Goal: Transaction & Acquisition: Purchase product/service

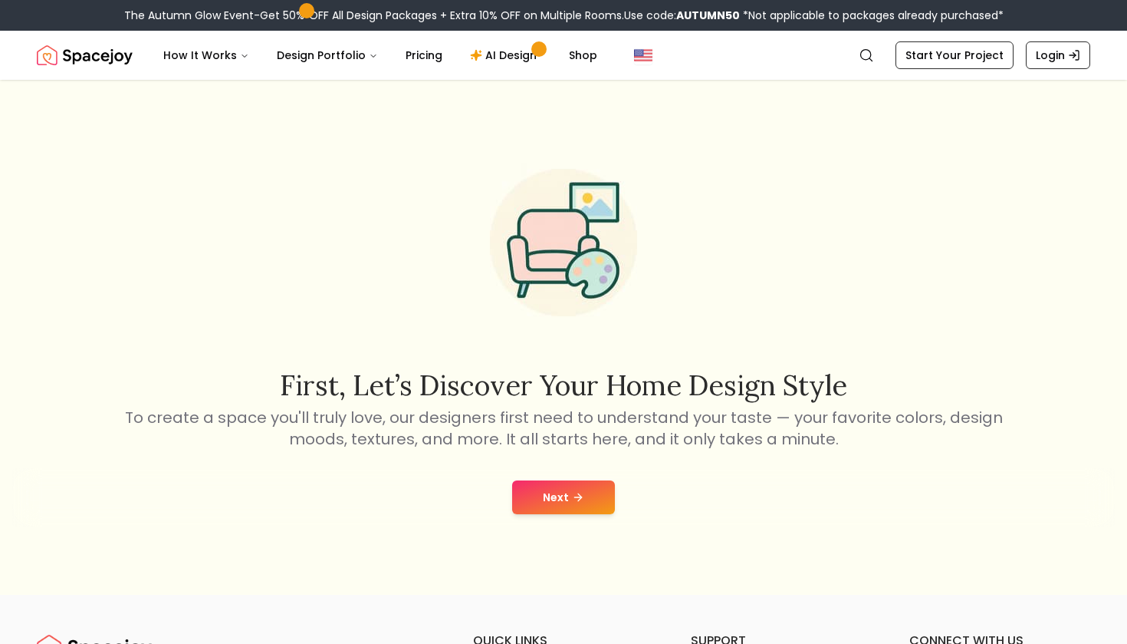
click at [565, 513] on button "Next" at bounding box center [563, 497] width 103 height 34
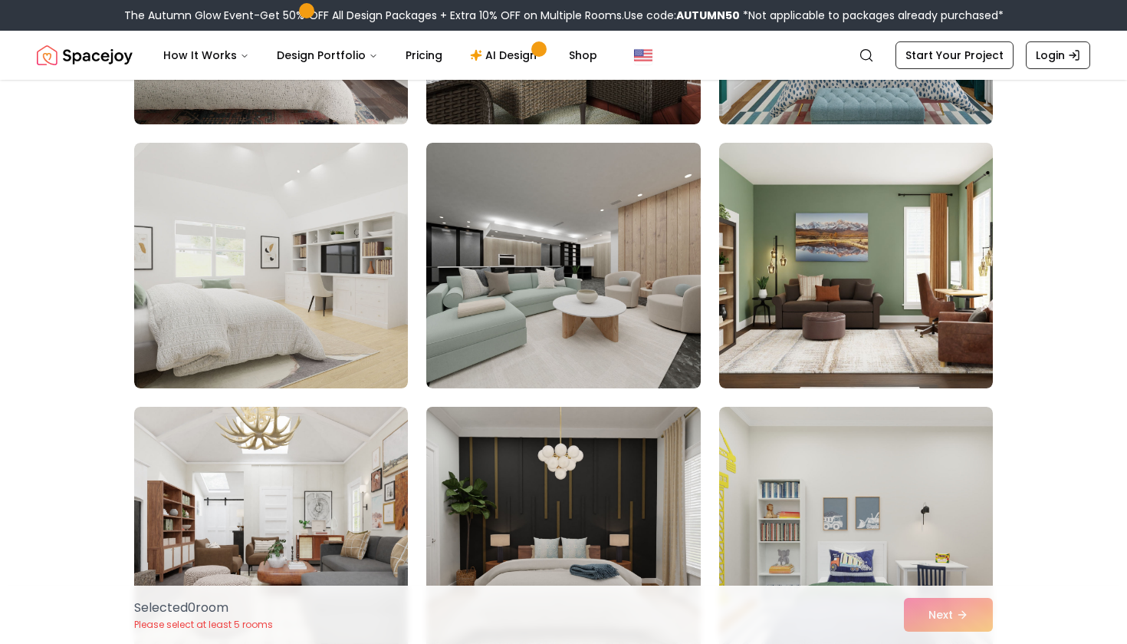
scroll to position [331, 0]
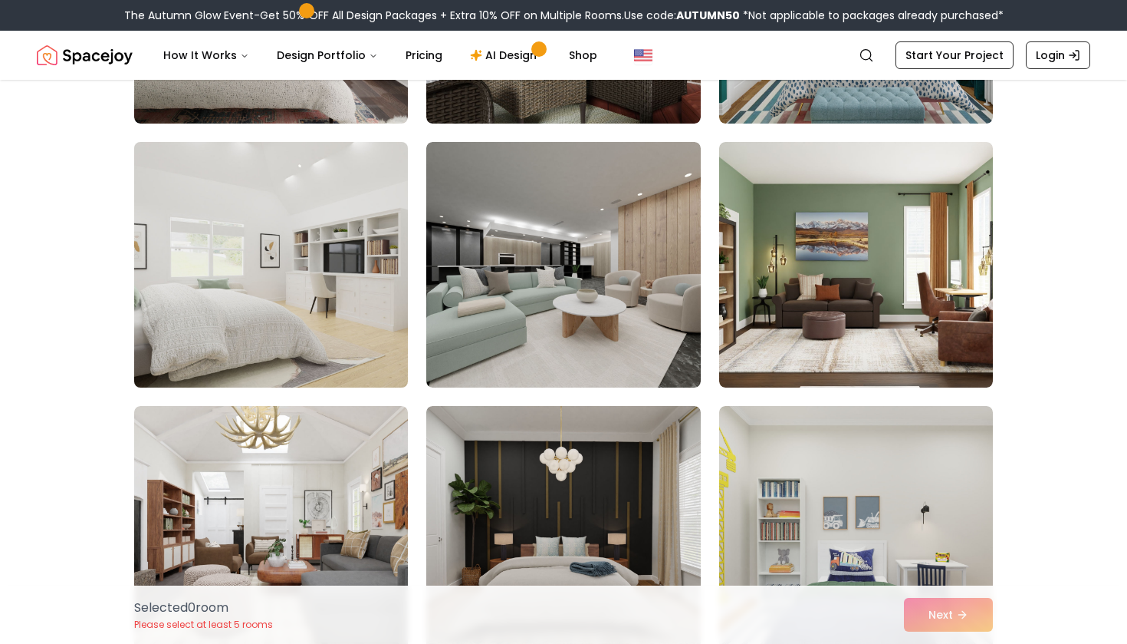
click at [387, 349] on img at bounding box center [271, 265] width 288 height 258
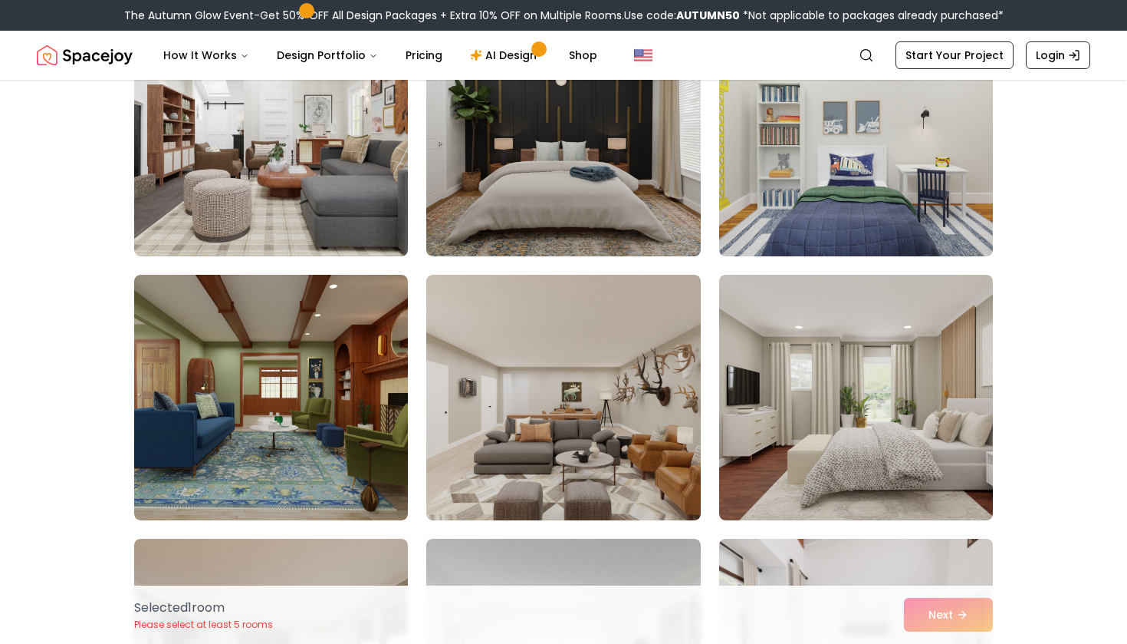
scroll to position [769, 0]
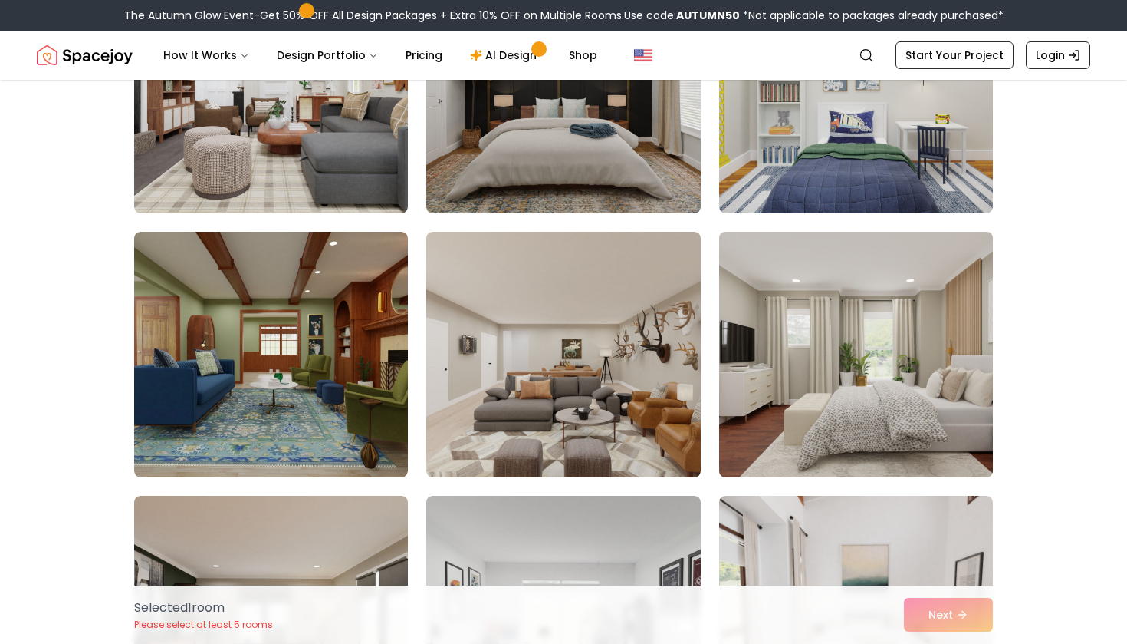
click at [795, 396] on img at bounding box center [857, 354] width 288 height 258
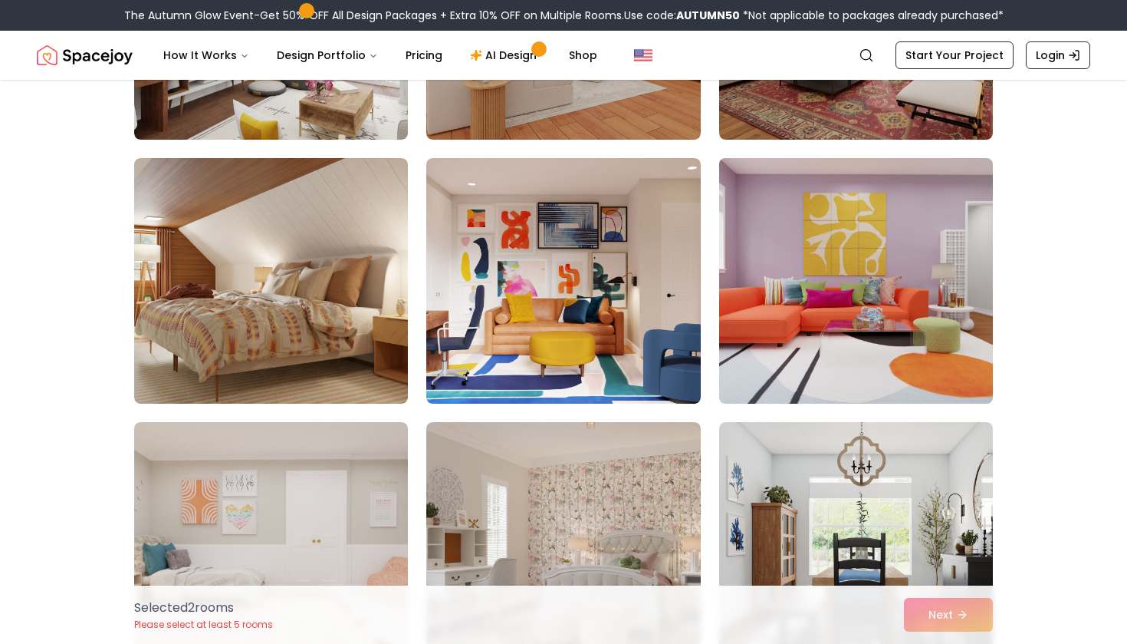
scroll to position [1899, 0]
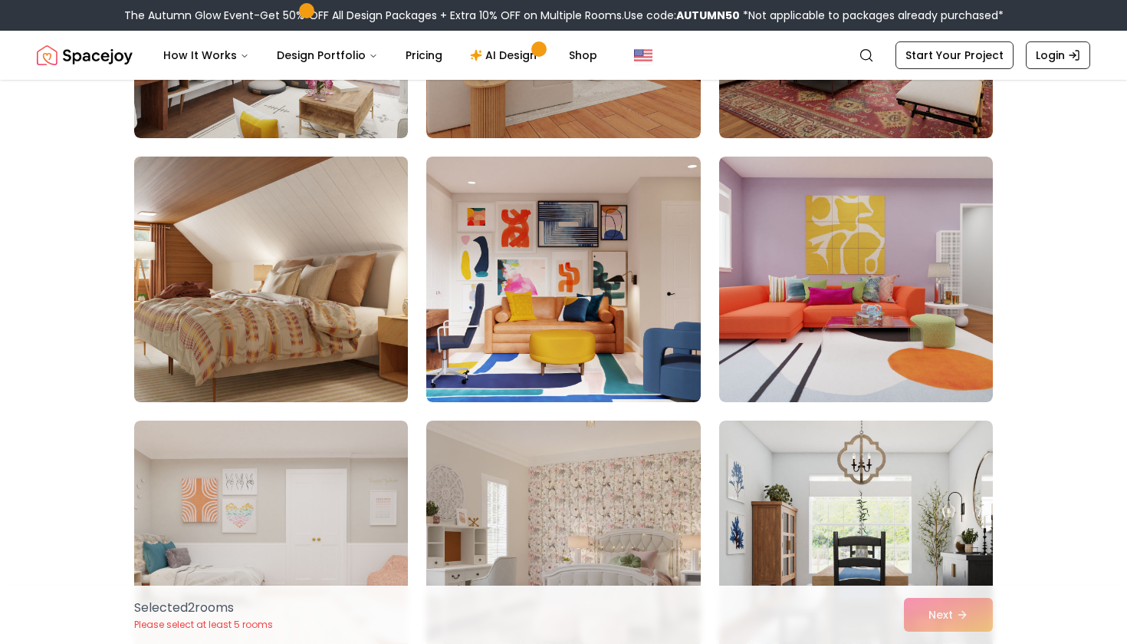
click at [291, 337] on img at bounding box center [271, 279] width 288 height 258
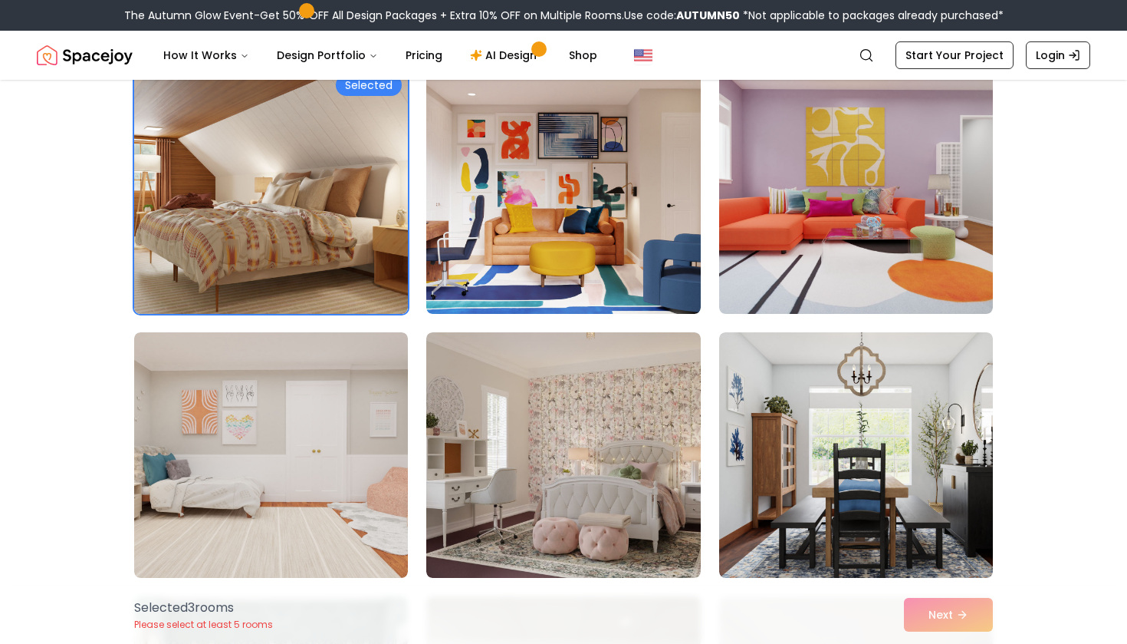
scroll to position [2003, 0]
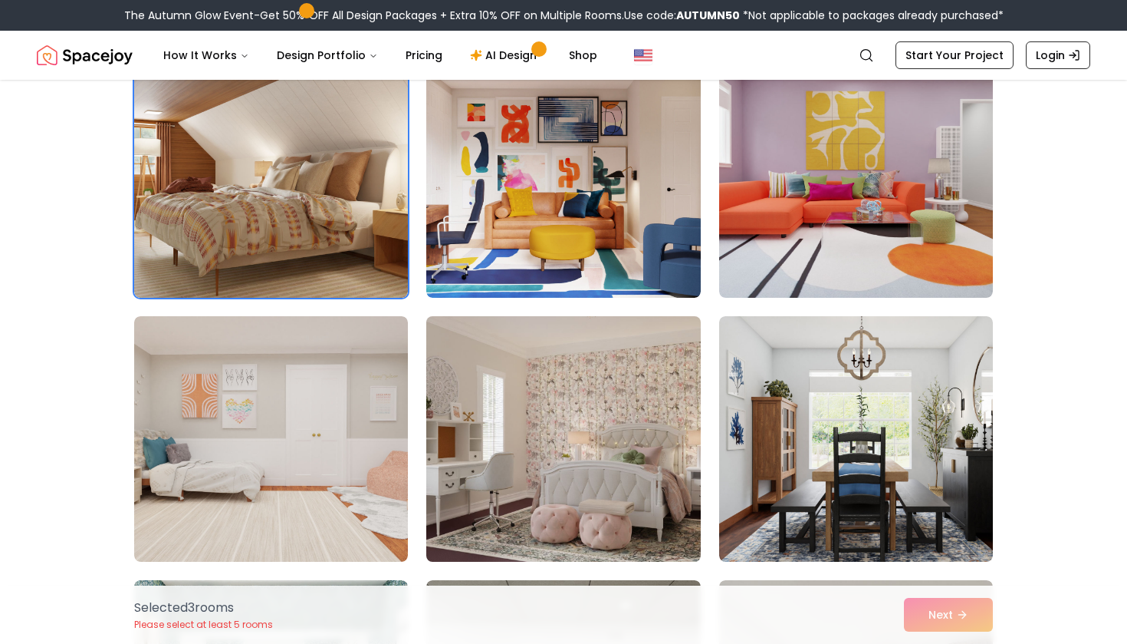
click at [509, 387] on img at bounding box center [564, 439] width 288 height 258
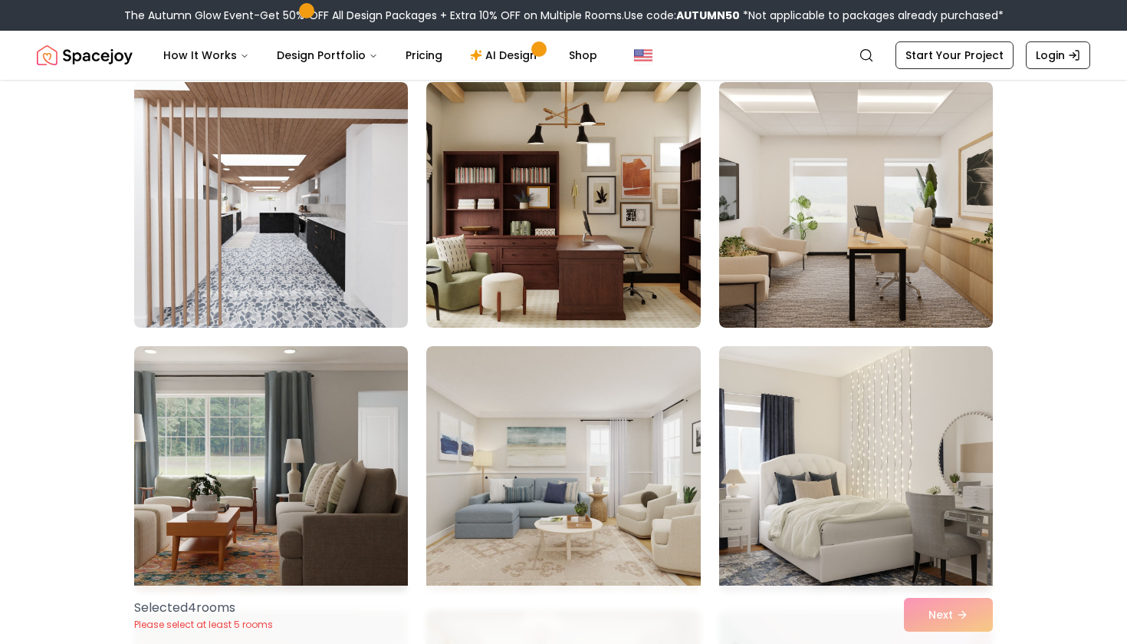
scroll to position [4348, 1]
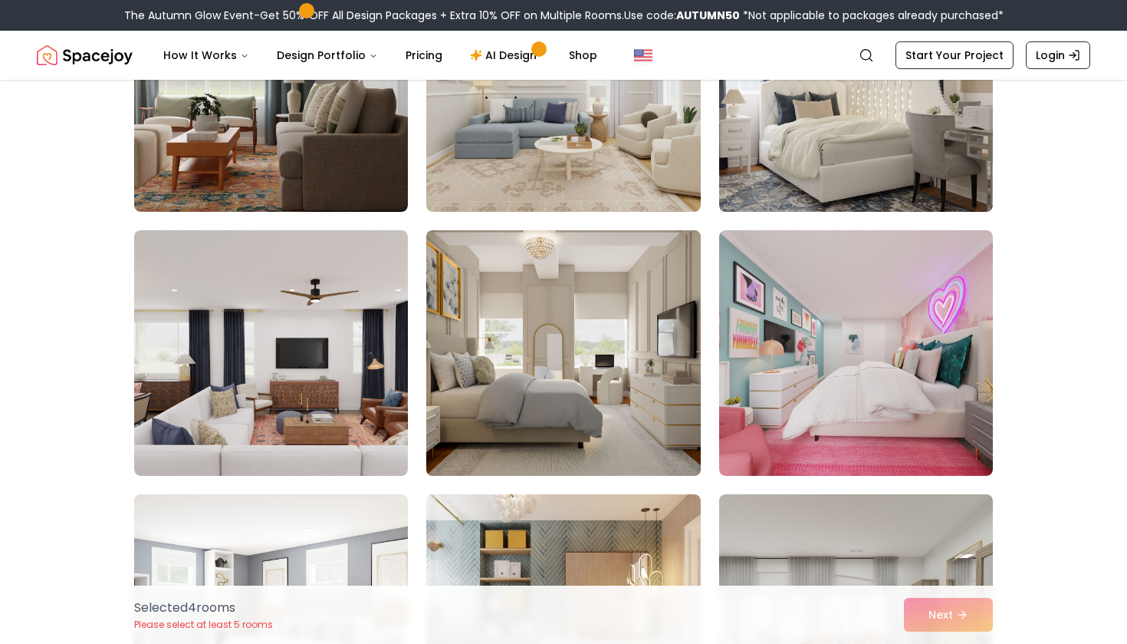
click at [565, 383] on img at bounding box center [564, 353] width 288 height 258
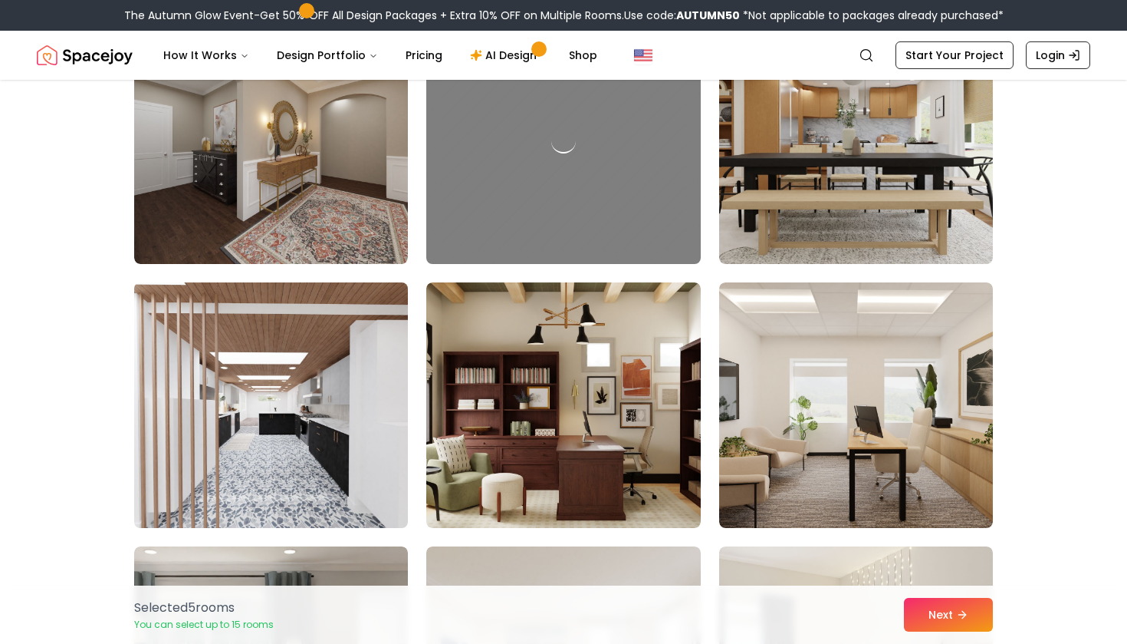
scroll to position [4146, 0]
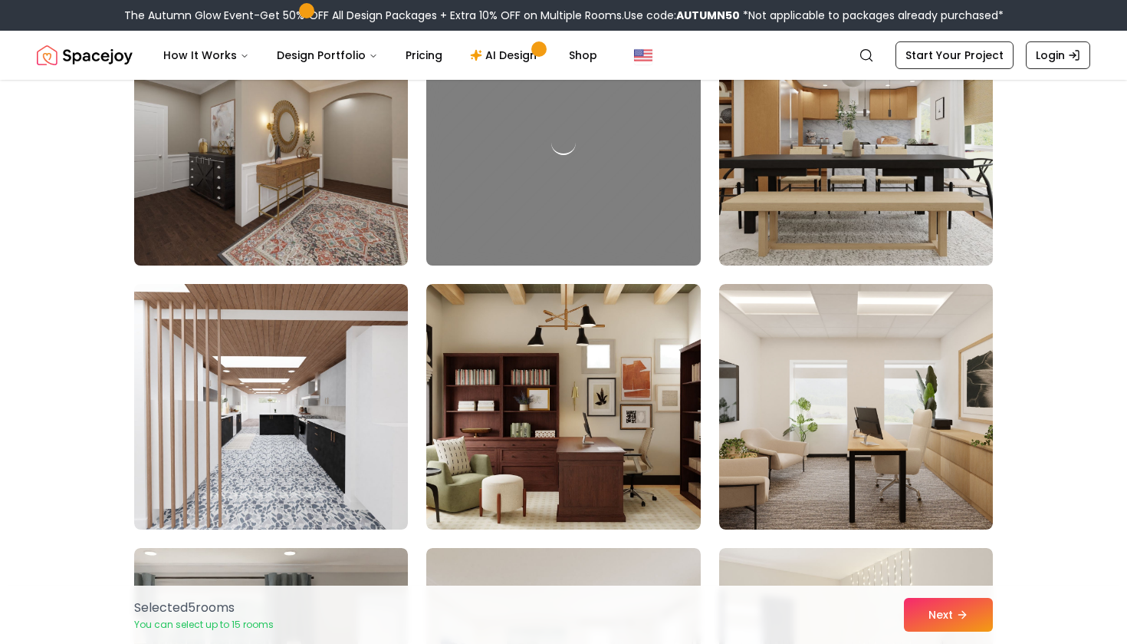
click at [296, 224] on img at bounding box center [271, 143] width 288 height 258
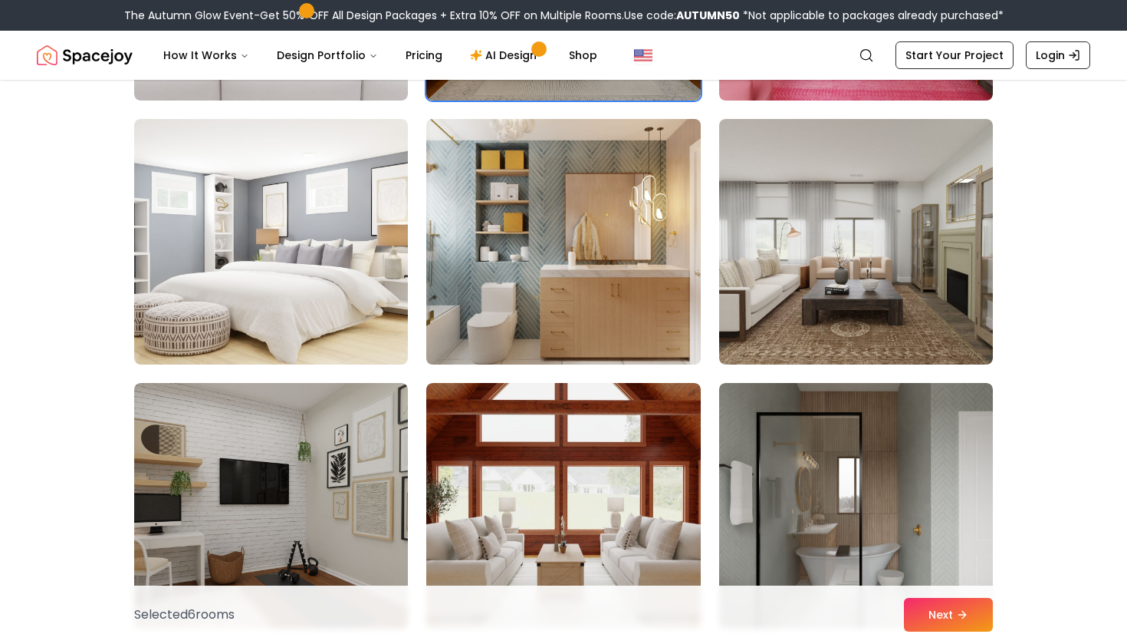
scroll to position [5128, 0]
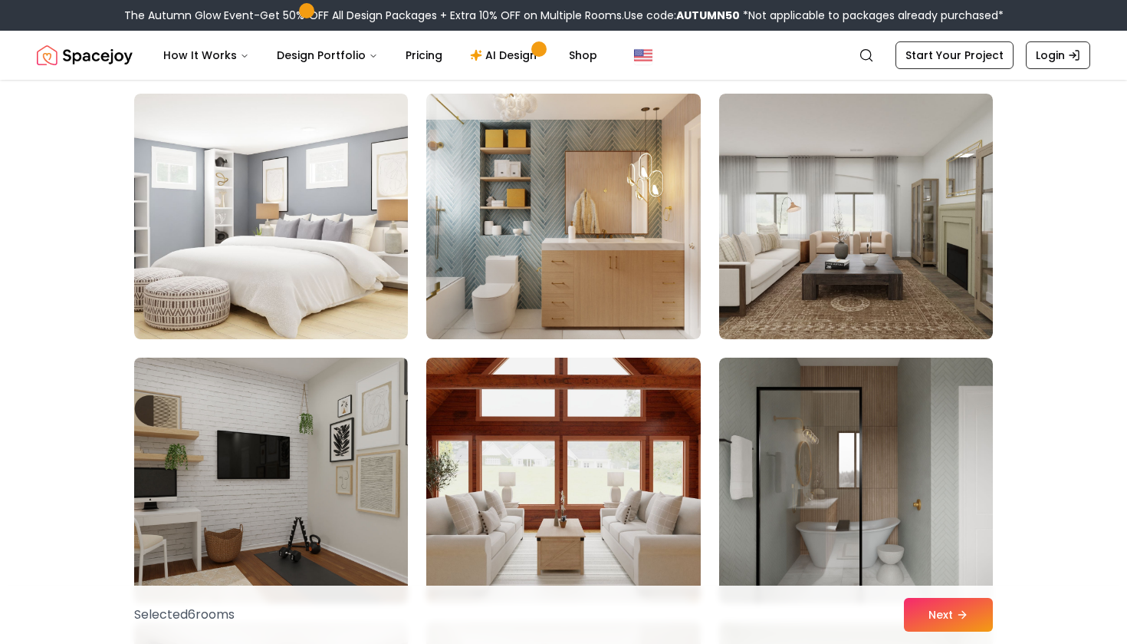
click at [393, 575] on img at bounding box center [271, 480] width 288 height 258
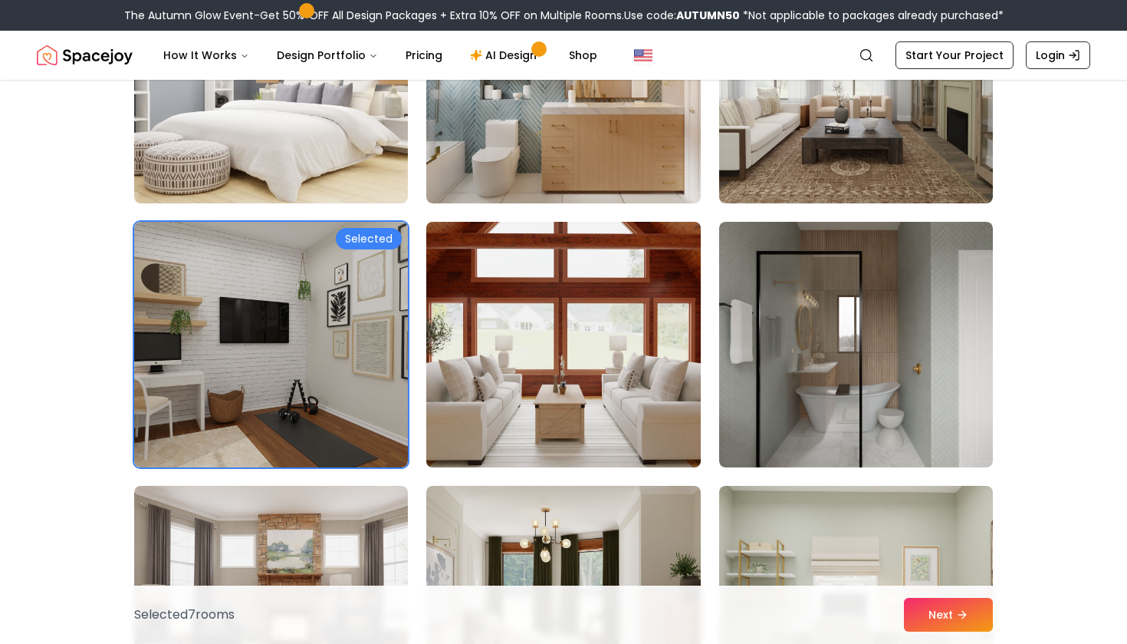
scroll to position [5285, 0]
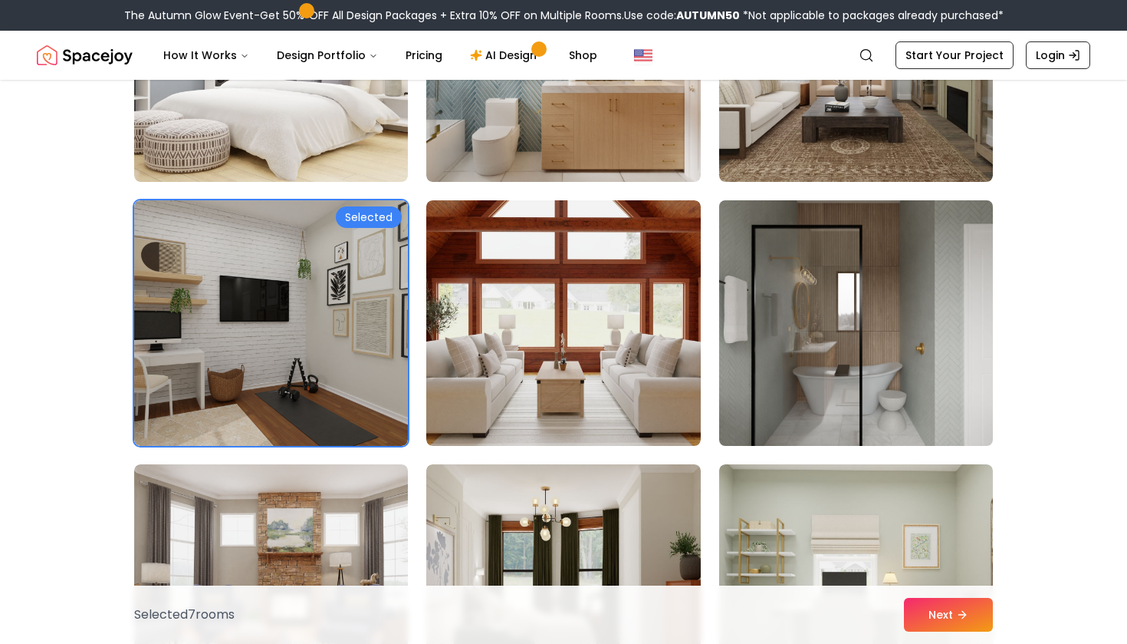
click at [762, 410] on img at bounding box center [857, 323] width 288 height 258
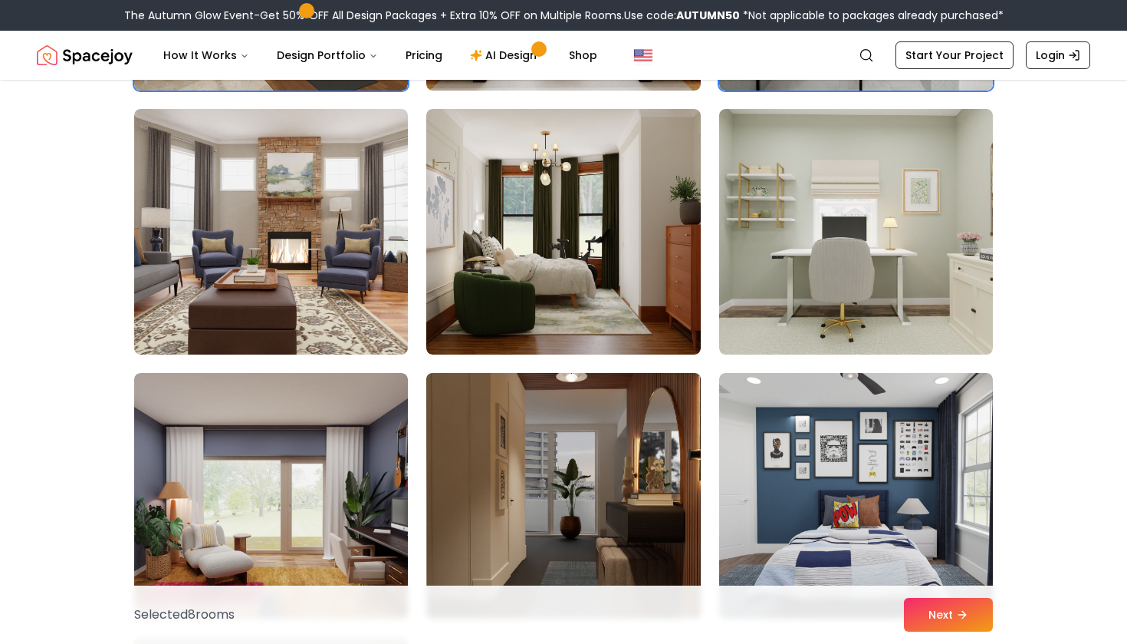
scroll to position [5735, 0]
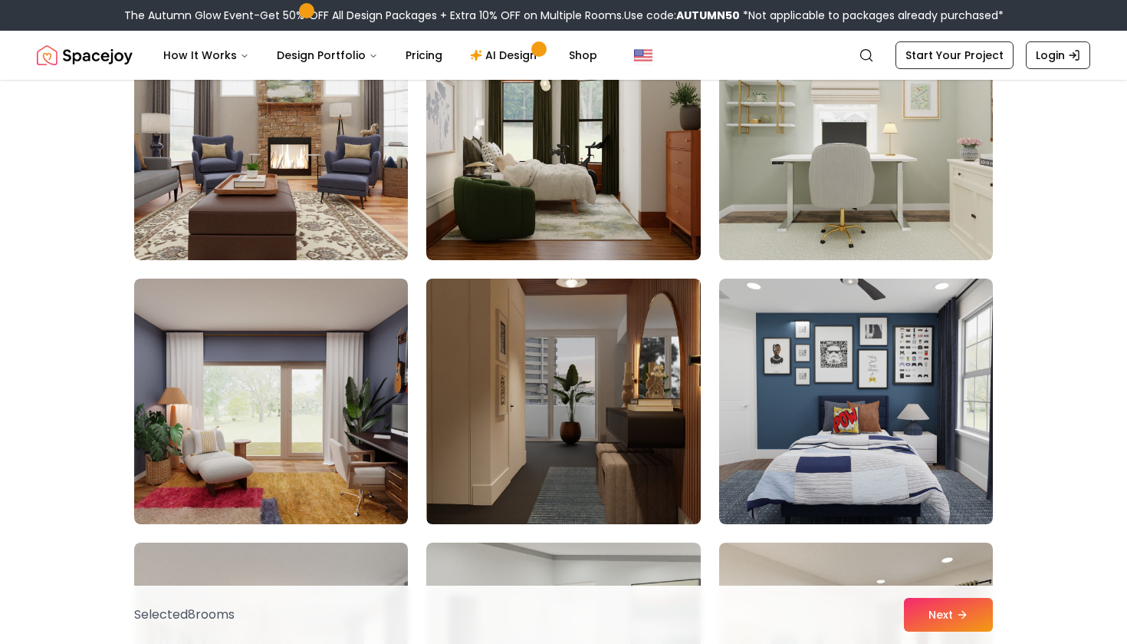
click at [600, 486] on img at bounding box center [564, 401] width 288 height 258
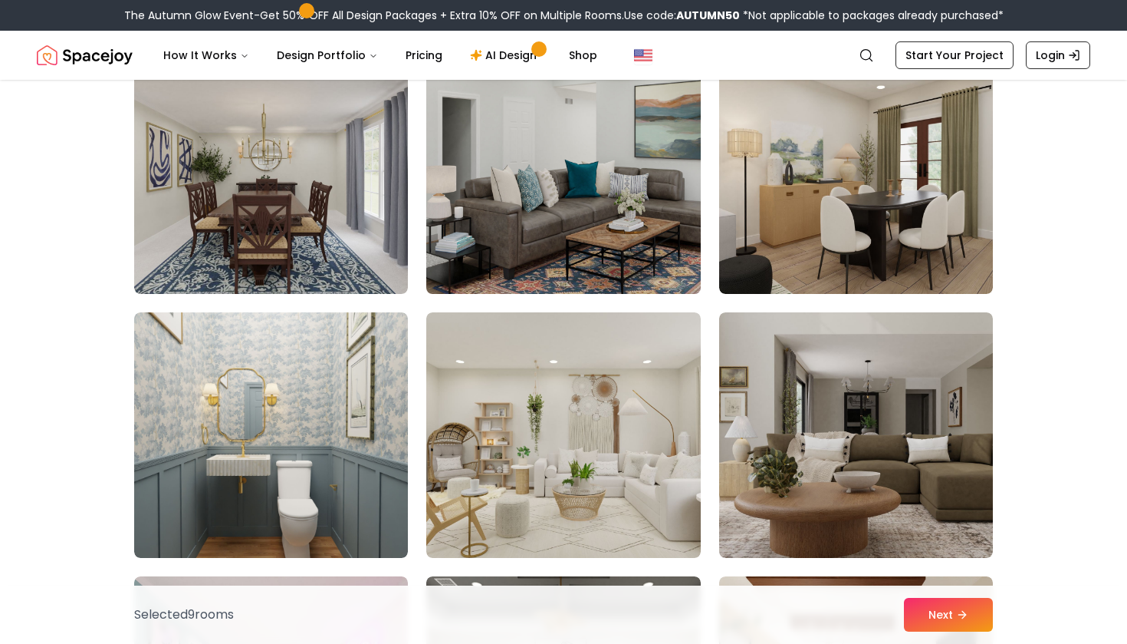
scroll to position [0, 0]
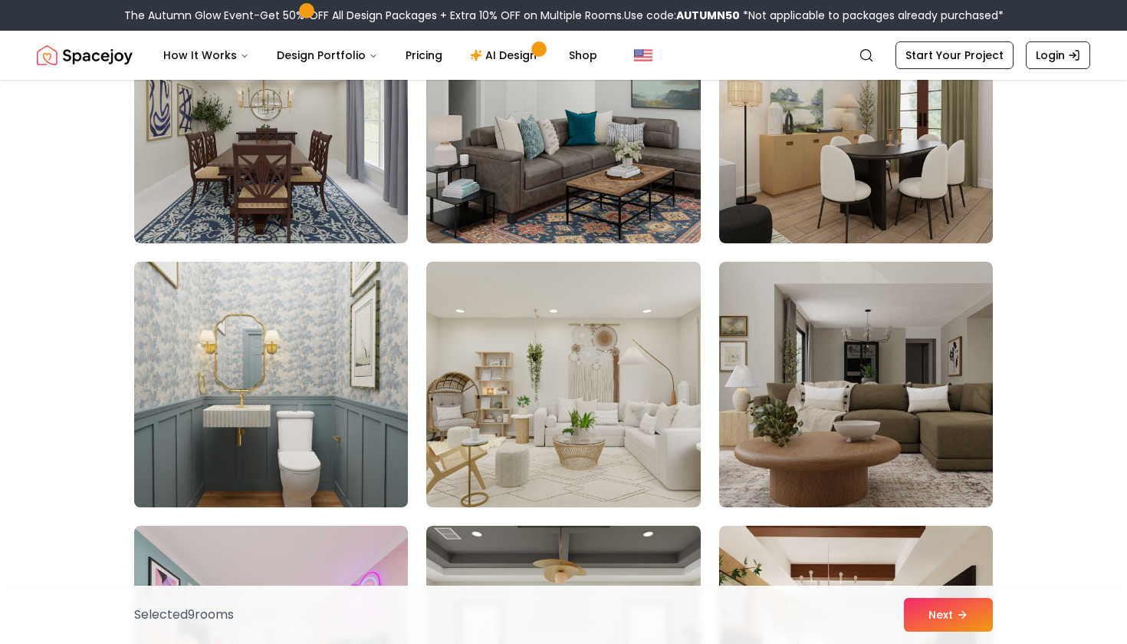
click at [291, 362] on img at bounding box center [271, 384] width 288 height 258
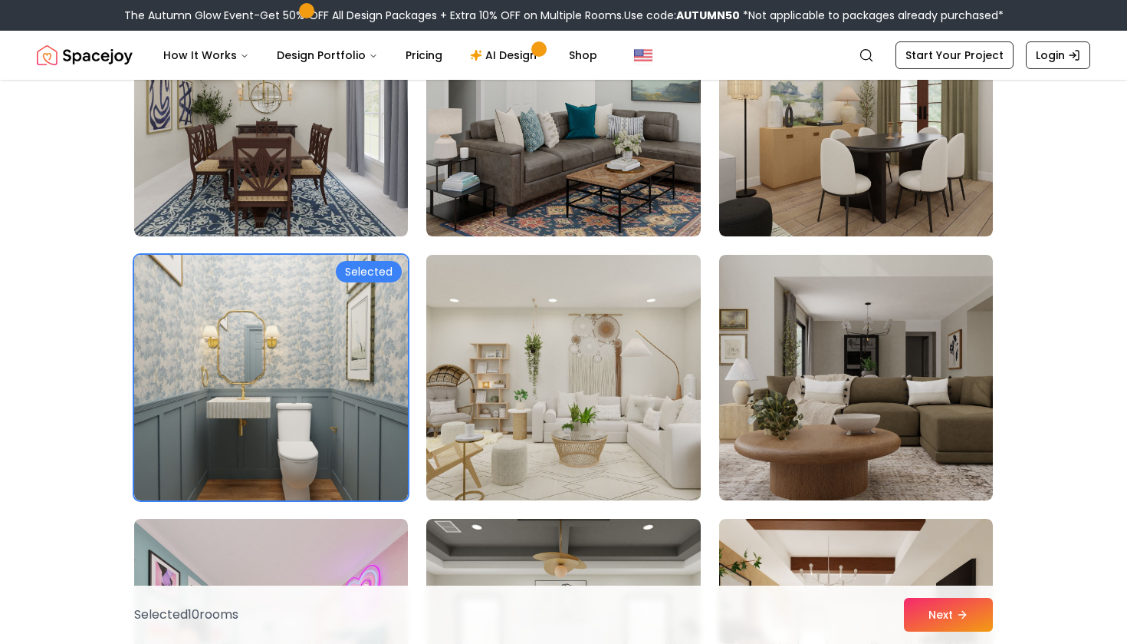
click at [560, 371] on img at bounding box center [564, 378] width 288 height 258
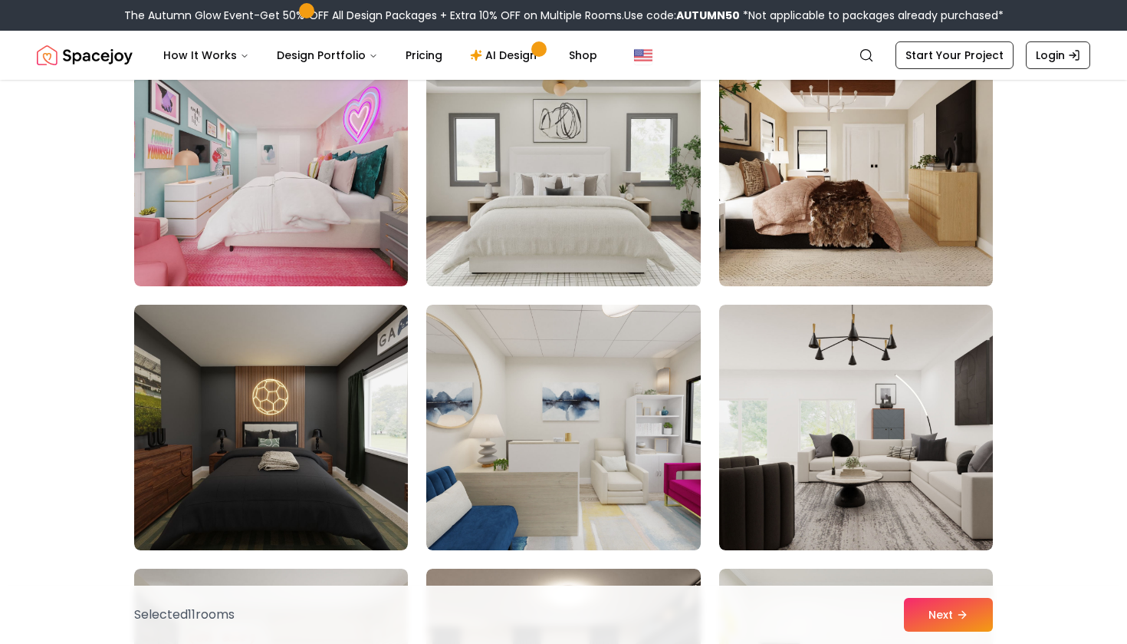
click at [567, 193] on img at bounding box center [564, 164] width 288 height 258
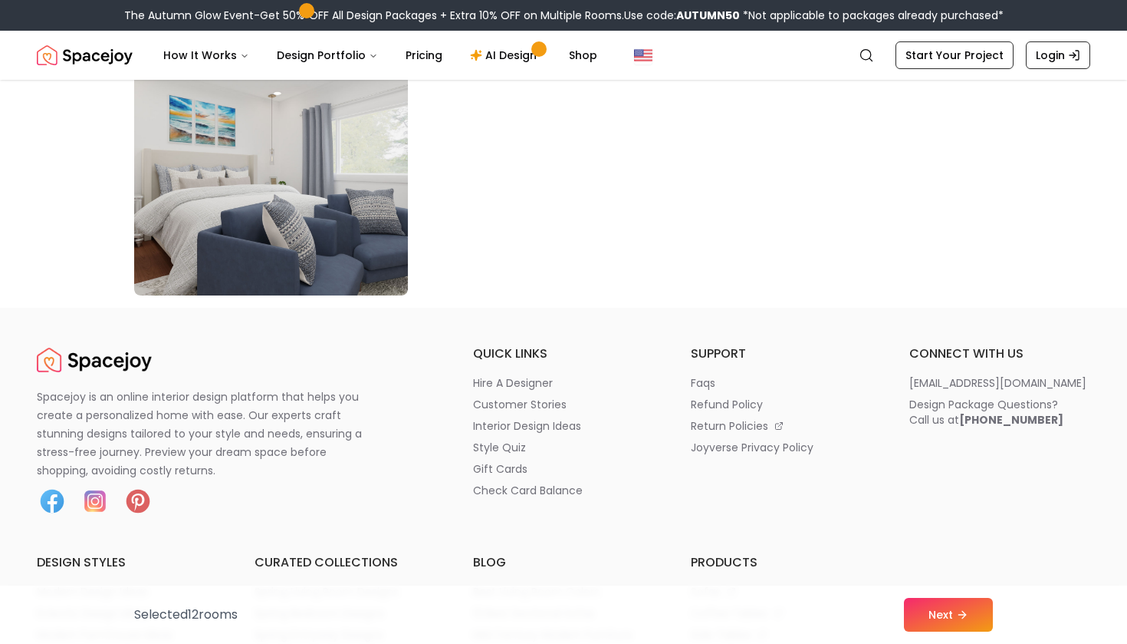
scroll to position [8896, 0]
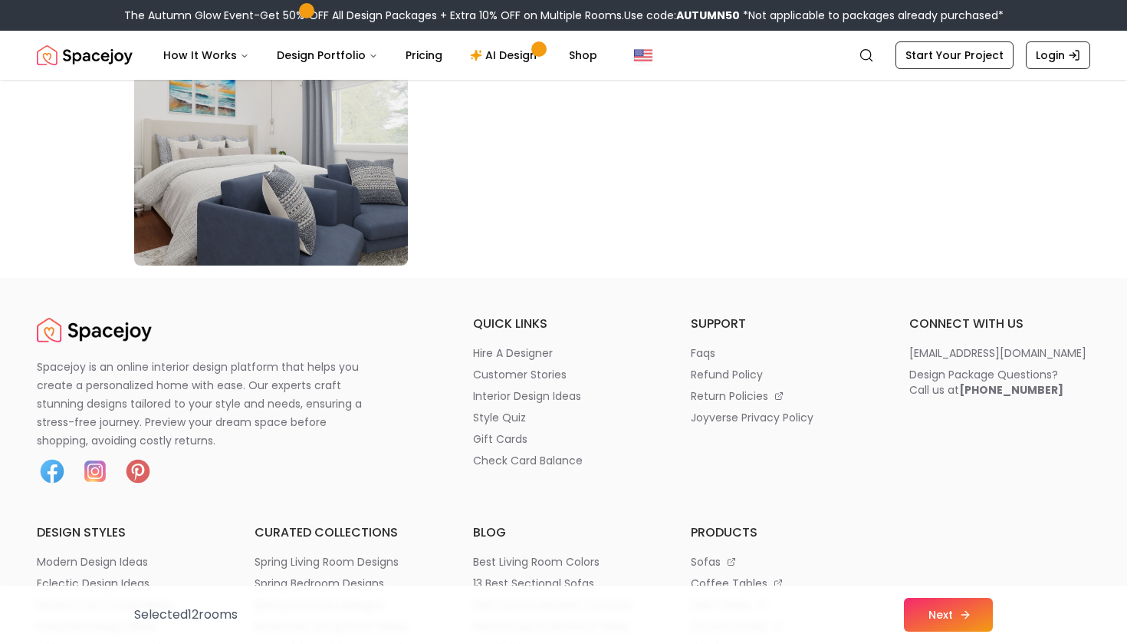
click at [960, 607] on button "Next" at bounding box center [948, 614] width 89 height 34
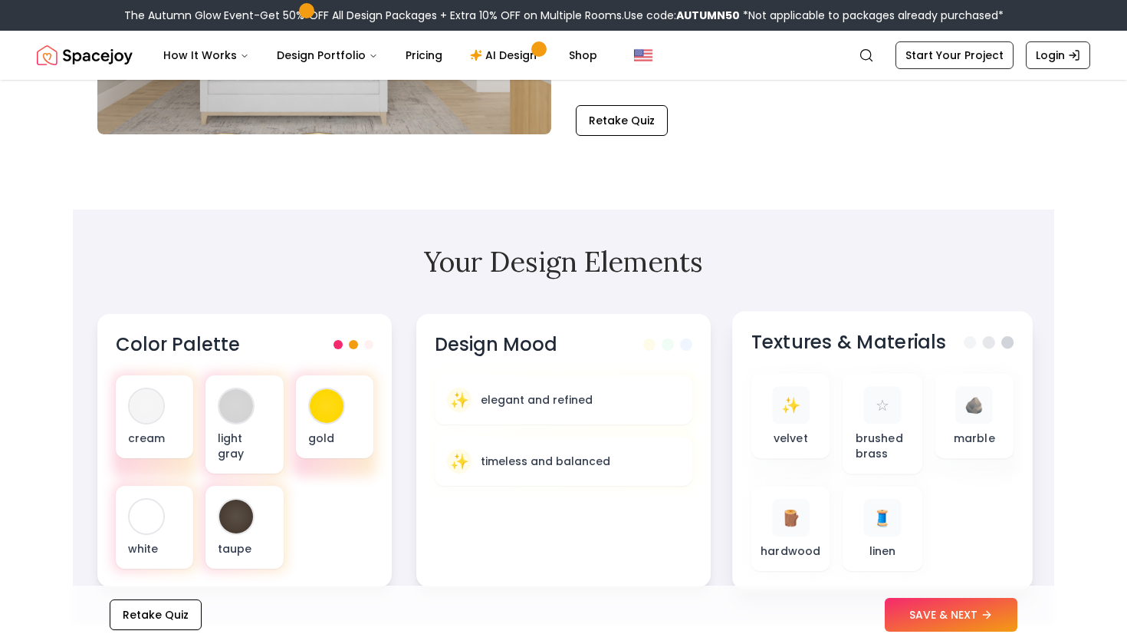
scroll to position [323, 0]
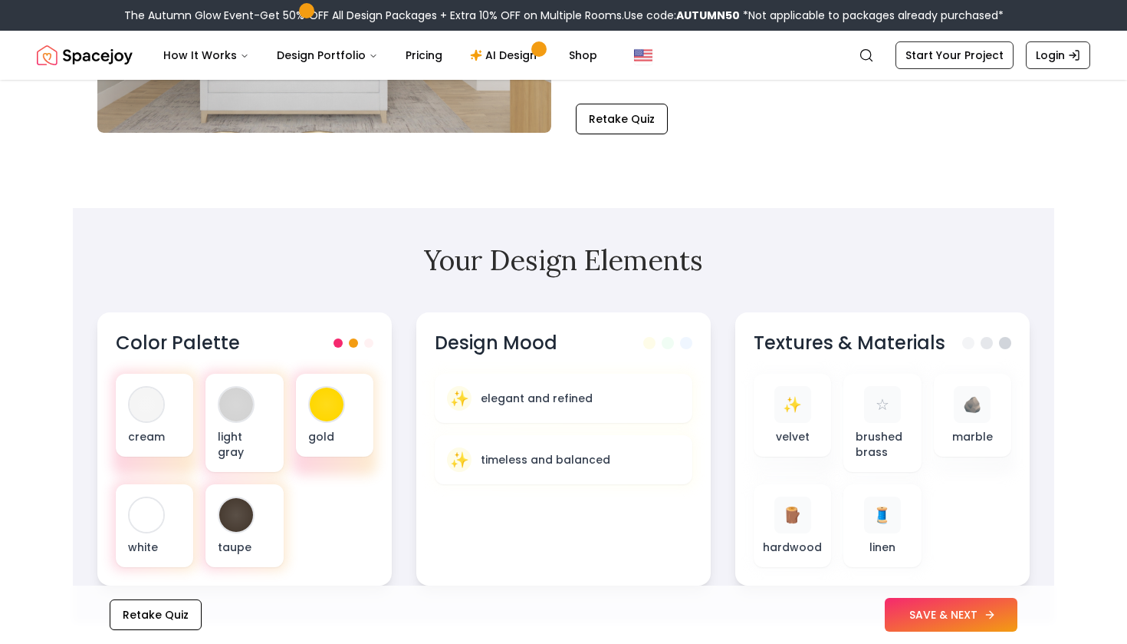
click at [951, 622] on button "SAVE & NEXT" at bounding box center [951, 614] width 133 height 34
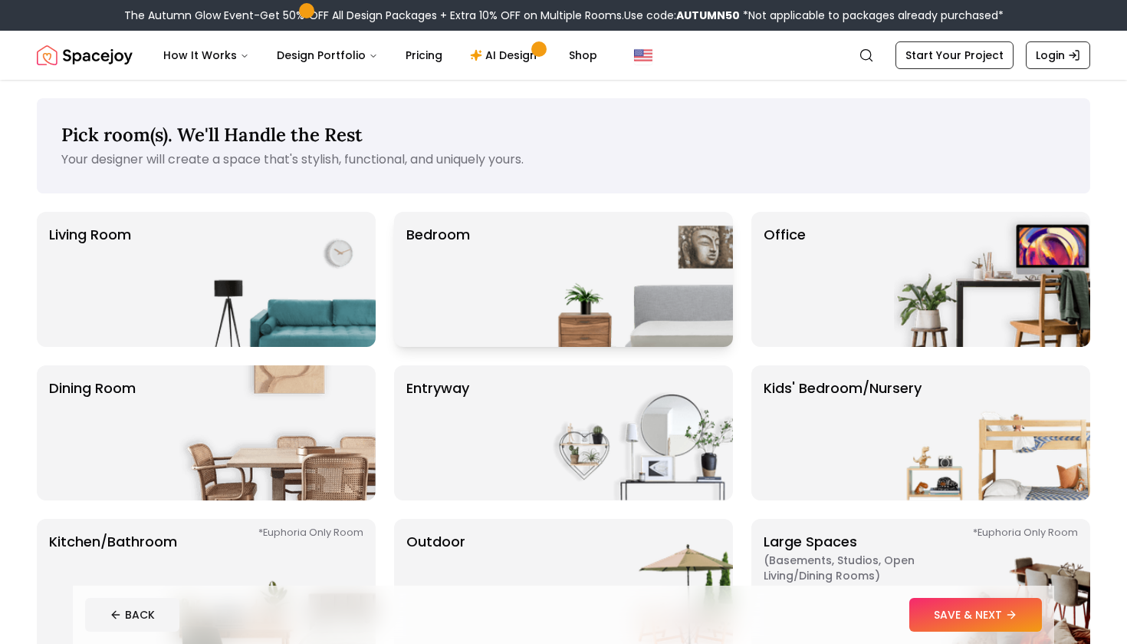
click at [608, 322] on img at bounding box center [635, 279] width 196 height 135
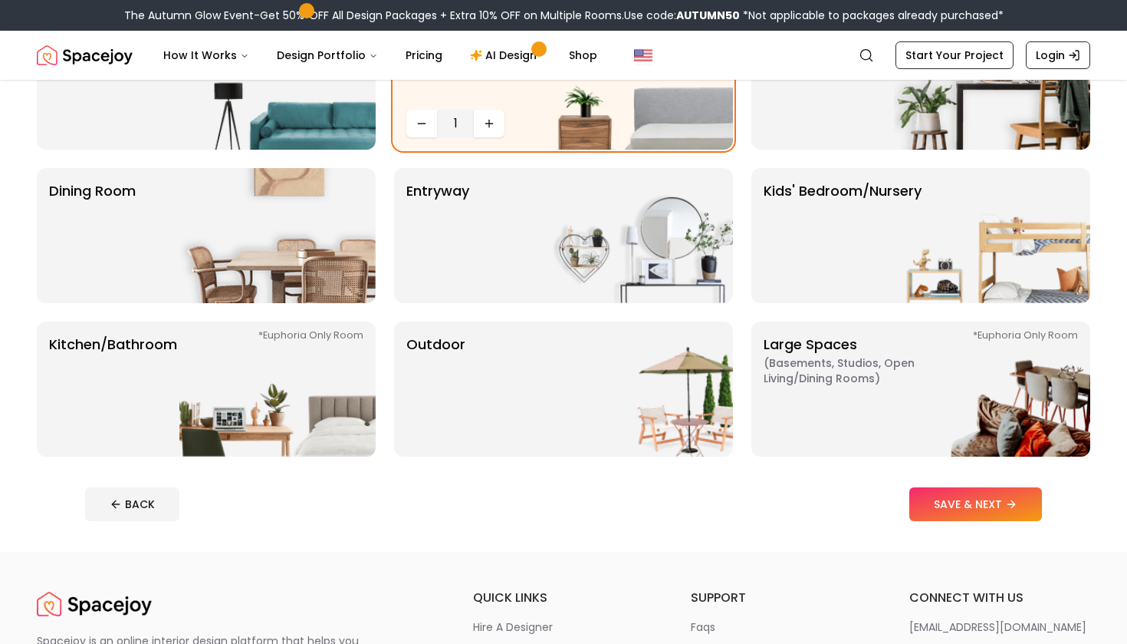
scroll to position [205, 0]
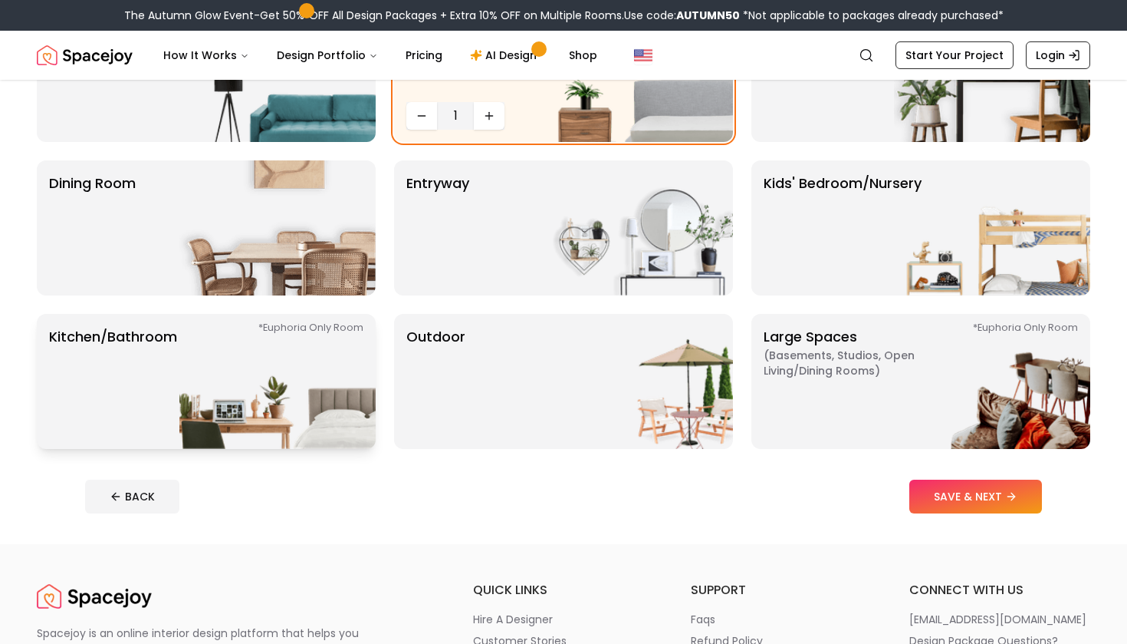
click at [125, 397] on p "Kitchen/Bathroom *Euphoria Only Room" at bounding box center [113, 381] width 128 height 110
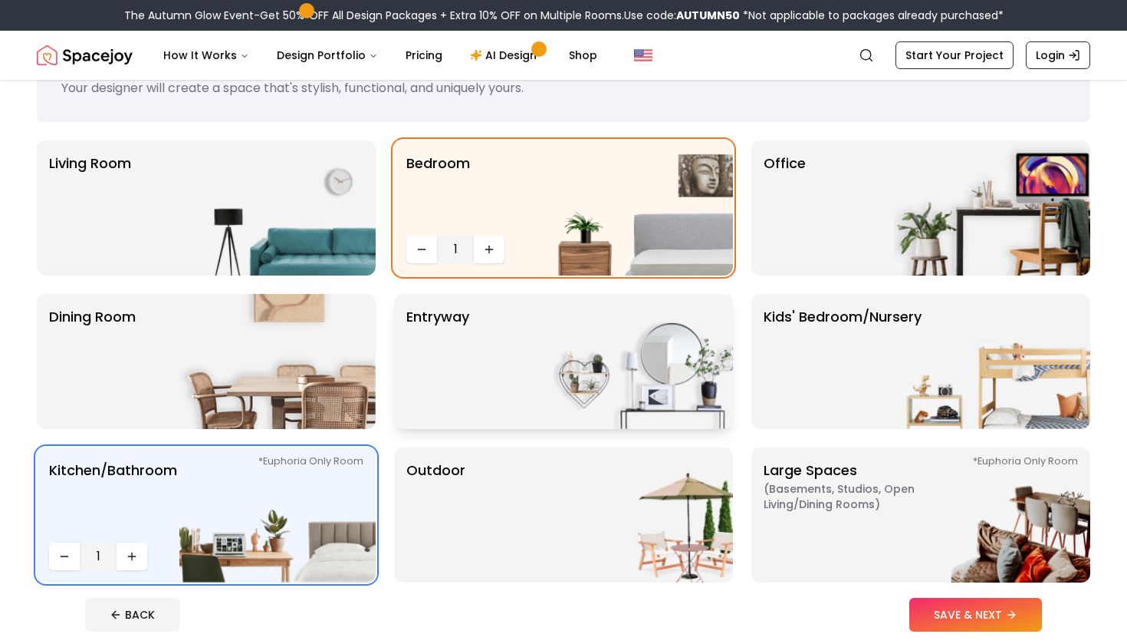
scroll to position [71, 0]
click at [950, 604] on button "SAVE & NEXT" at bounding box center [976, 614] width 133 height 34
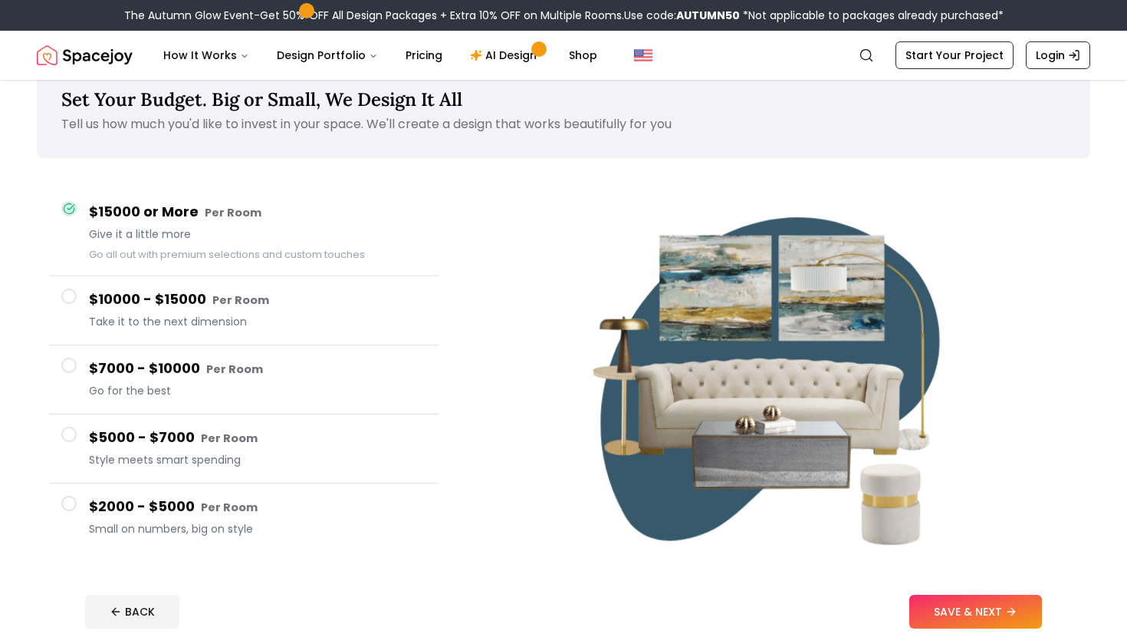
scroll to position [37, 0]
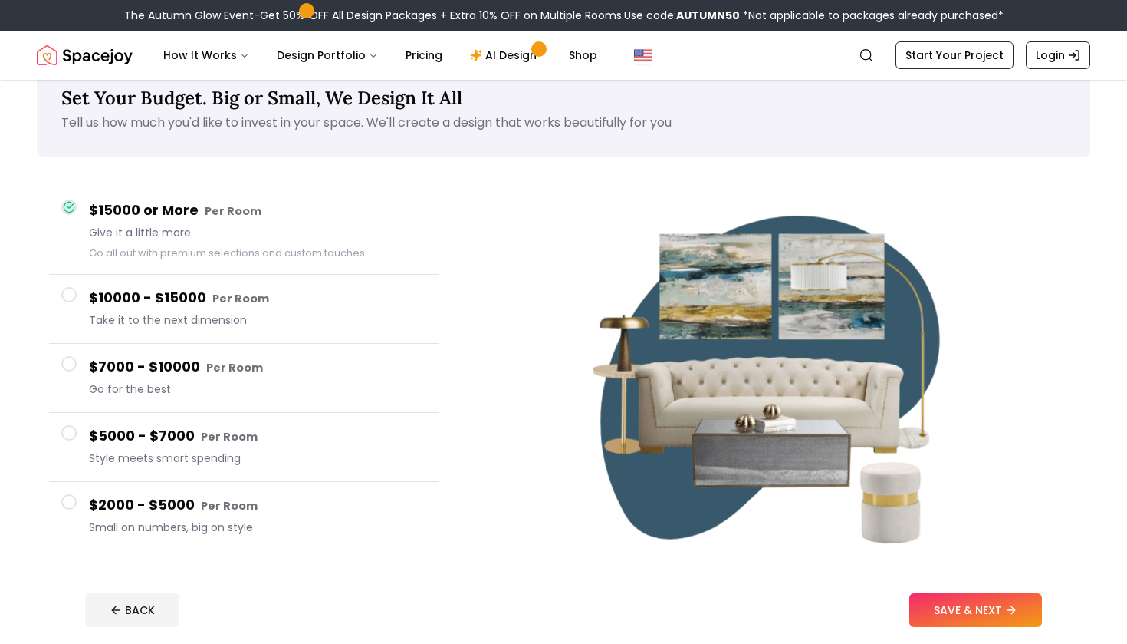
click at [401, 529] on span "Small on numbers, big on style" at bounding box center [257, 526] width 337 height 15
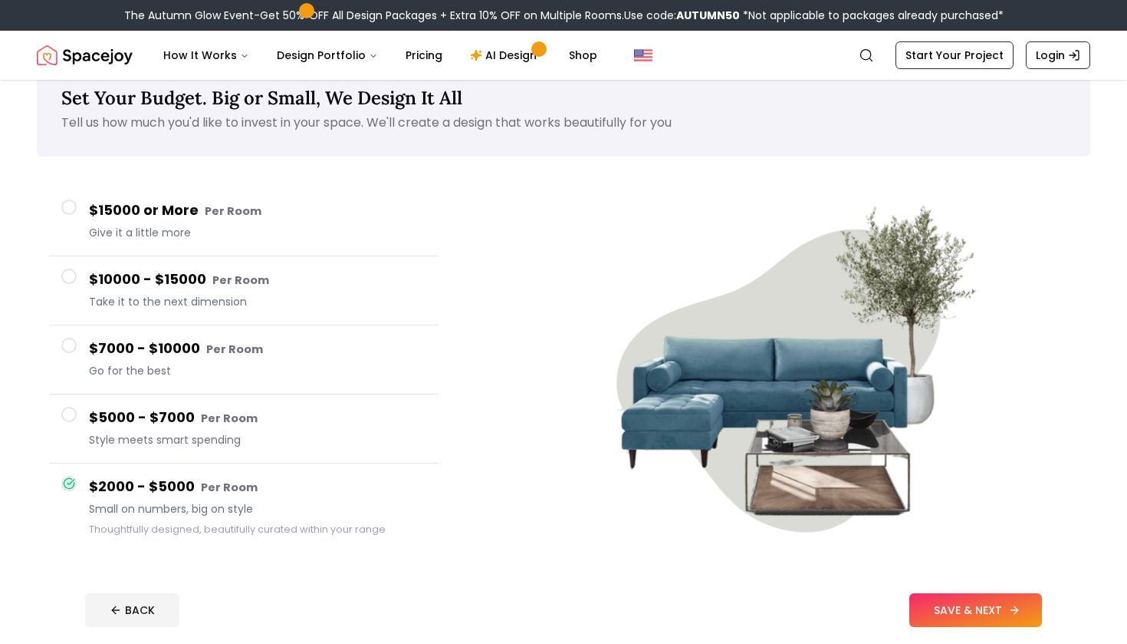
click at [986, 615] on button "SAVE & NEXT" at bounding box center [976, 610] width 133 height 34
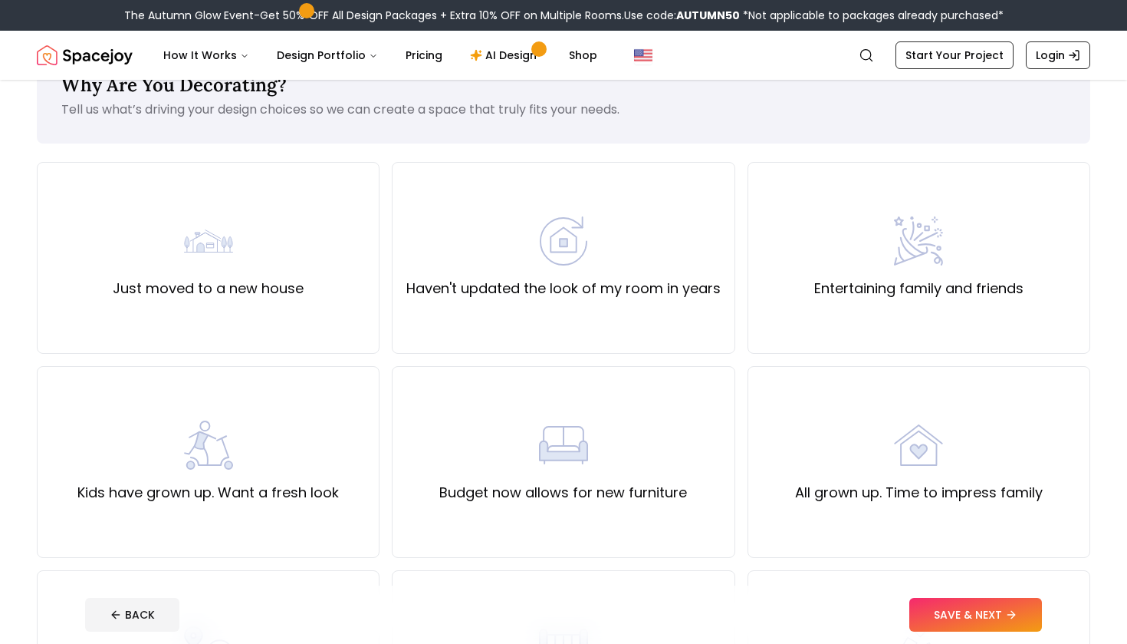
scroll to position [51, 0]
click at [325, 283] on div "Just moved to a new house" at bounding box center [208, 256] width 343 height 192
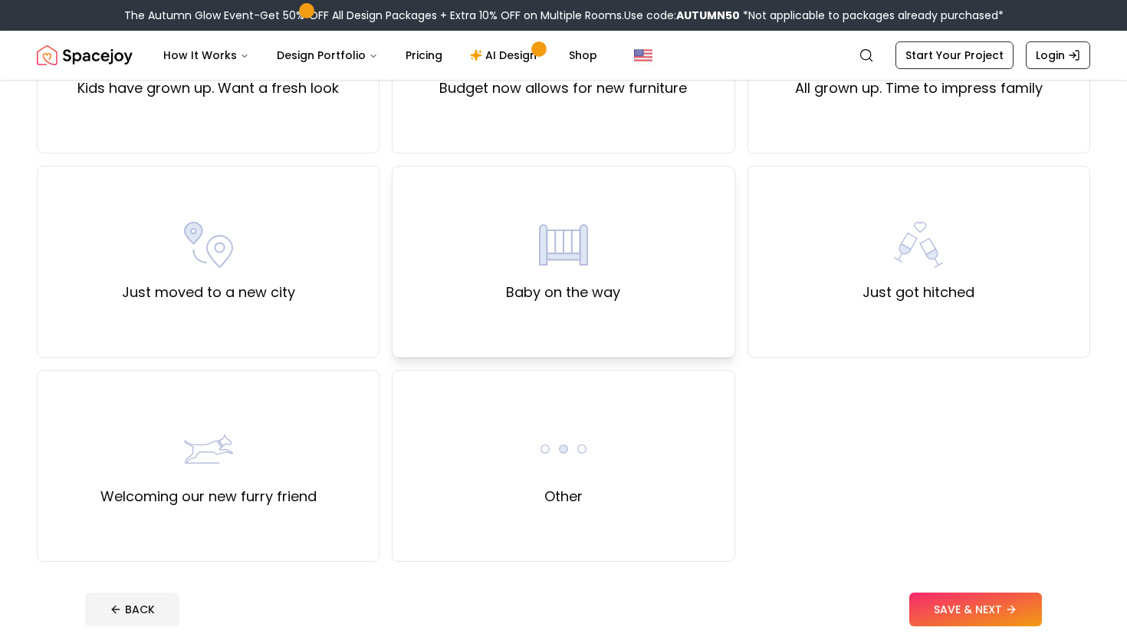
scroll to position [454, 0]
click at [935, 614] on button "SAVE & NEXT" at bounding box center [976, 609] width 133 height 34
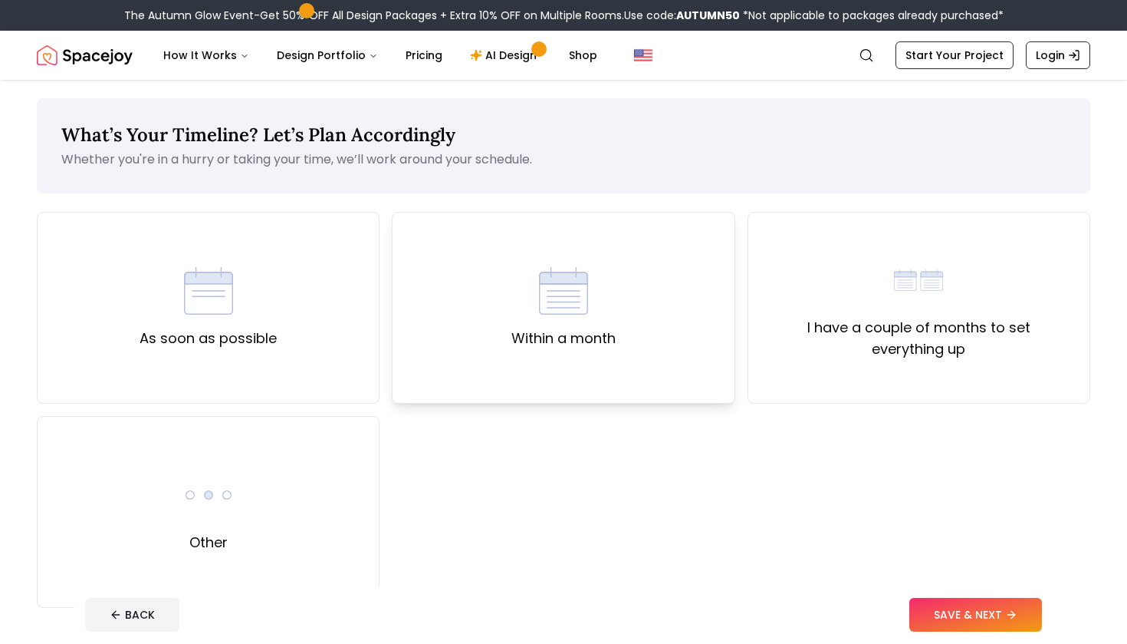
click at [585, 318] on div "Within a month" at bounding box center [564, 307] width 104 height 83
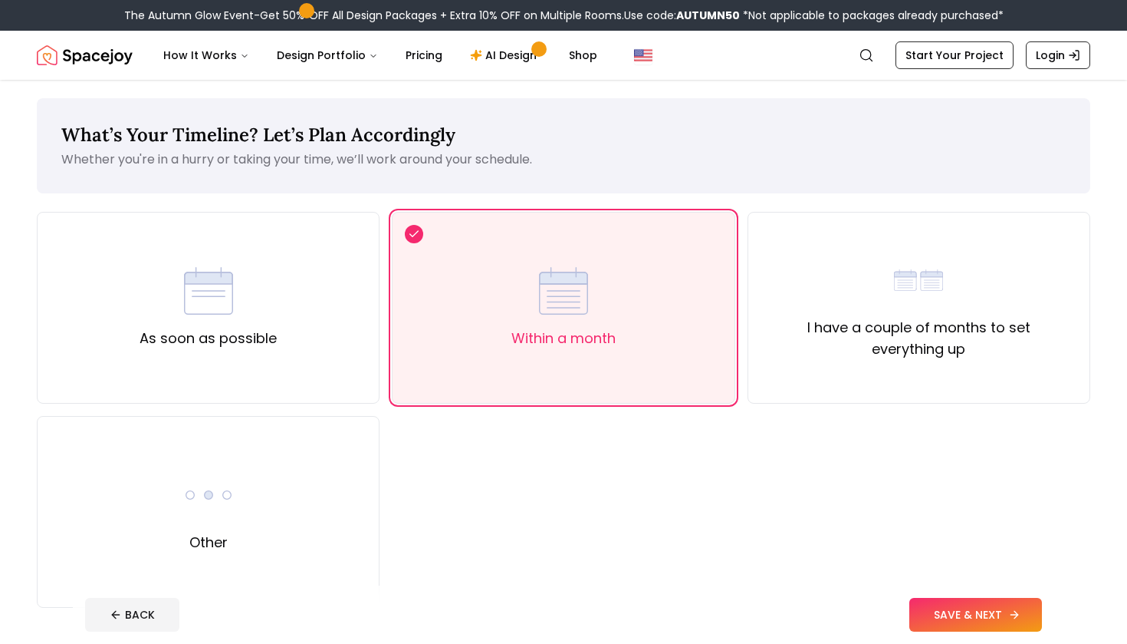
click at [1015, 616] on icon at bounding box center [1015, 614] width 12 height 12
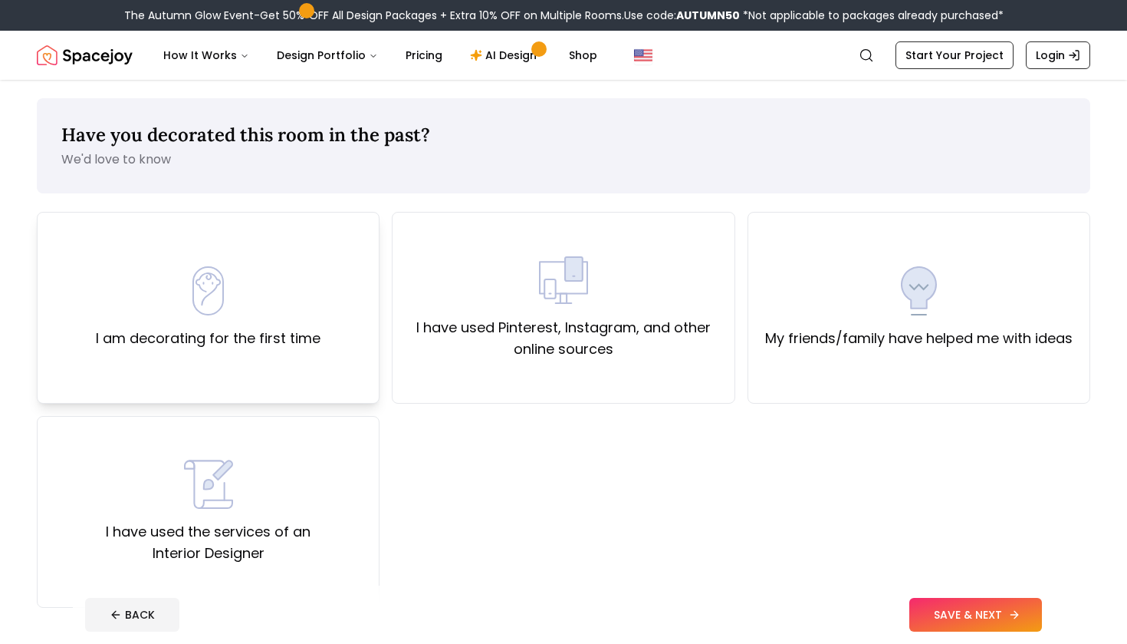
click at [322, 371] on div "I am decorating for the first time" at bounding box center [208, 308] width 343 height 192
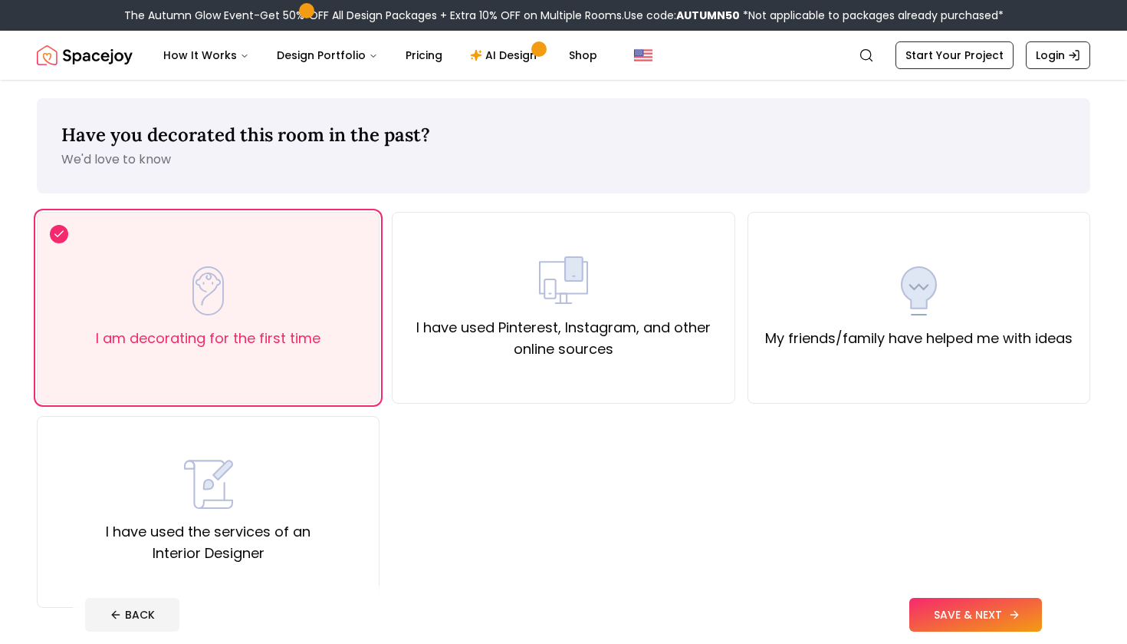
click at [935, 617] on button "SAVE & NEXT" at bounding box center [976, 614] width 133 height 34
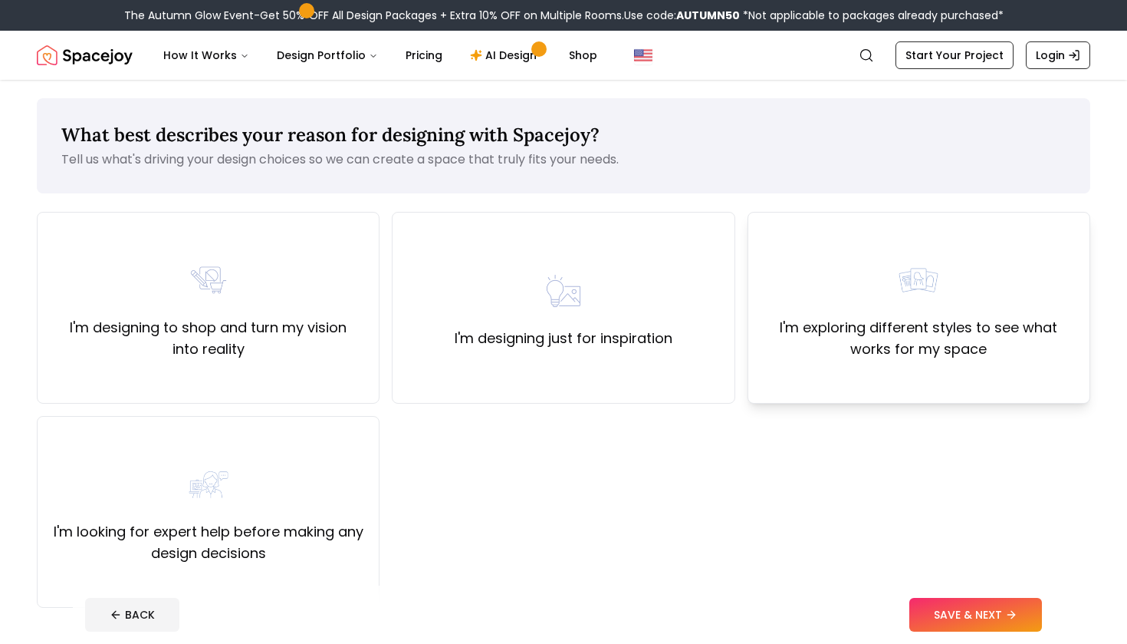
click at [1029, 265] on div "I'm exploring different styles to see what works for my space" at bounding box center [919, 307] width 317 height 104
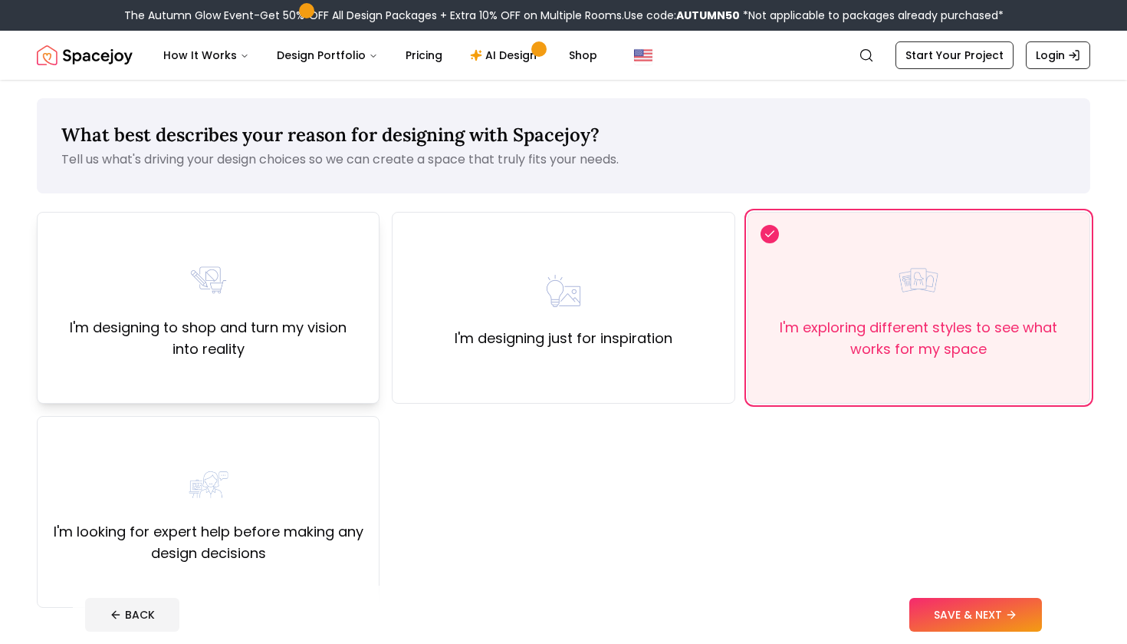
click at [225, 276] on img at bounding box center [208, 279] width 49 height 49
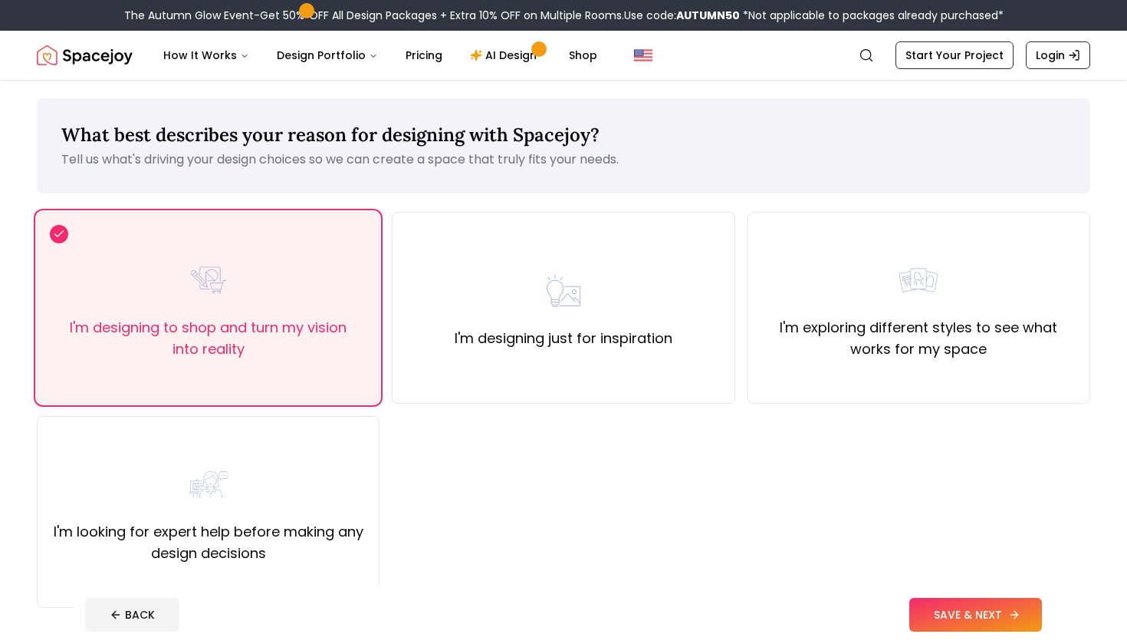
click at [979, 609] on button "SAVE & NEXT" at bounding box center [976, 614] width 133 height 34
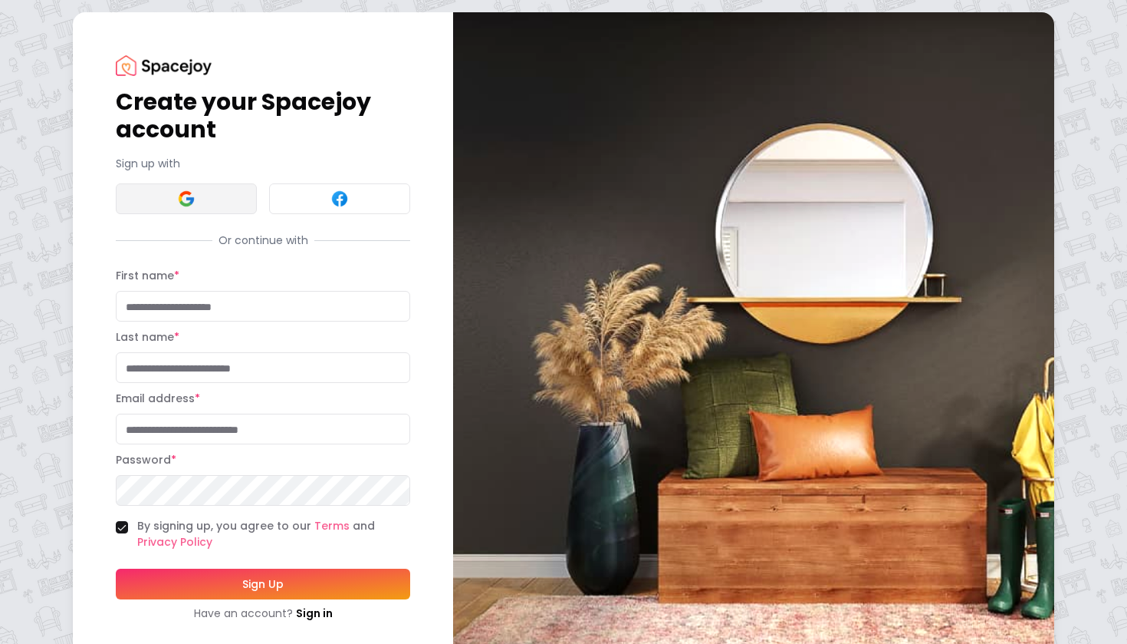
click at [199, 206] on button at bounding box center [186, 198] width 141 height 31
